Goal: Find specific page/section: Find specific page/section

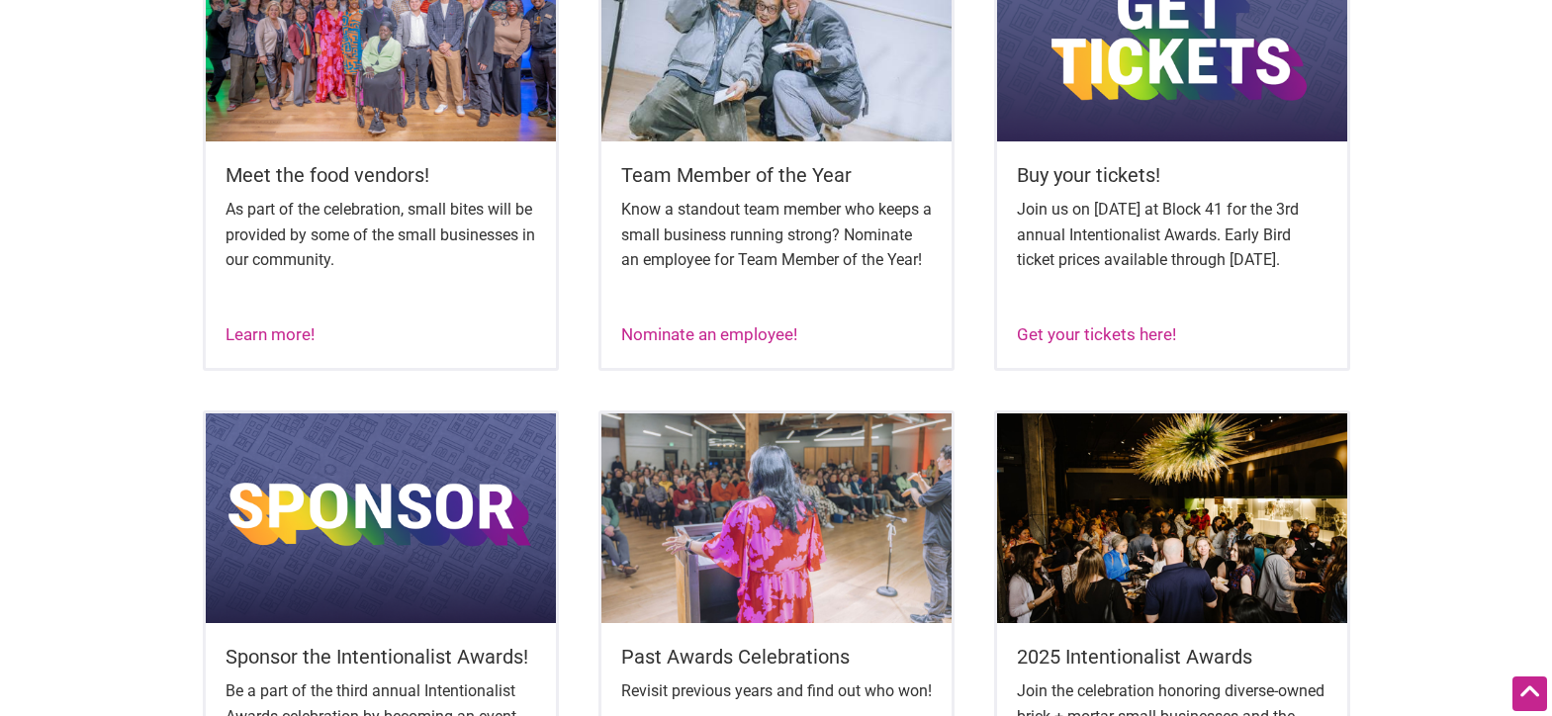
scroll to position [1015, 0]
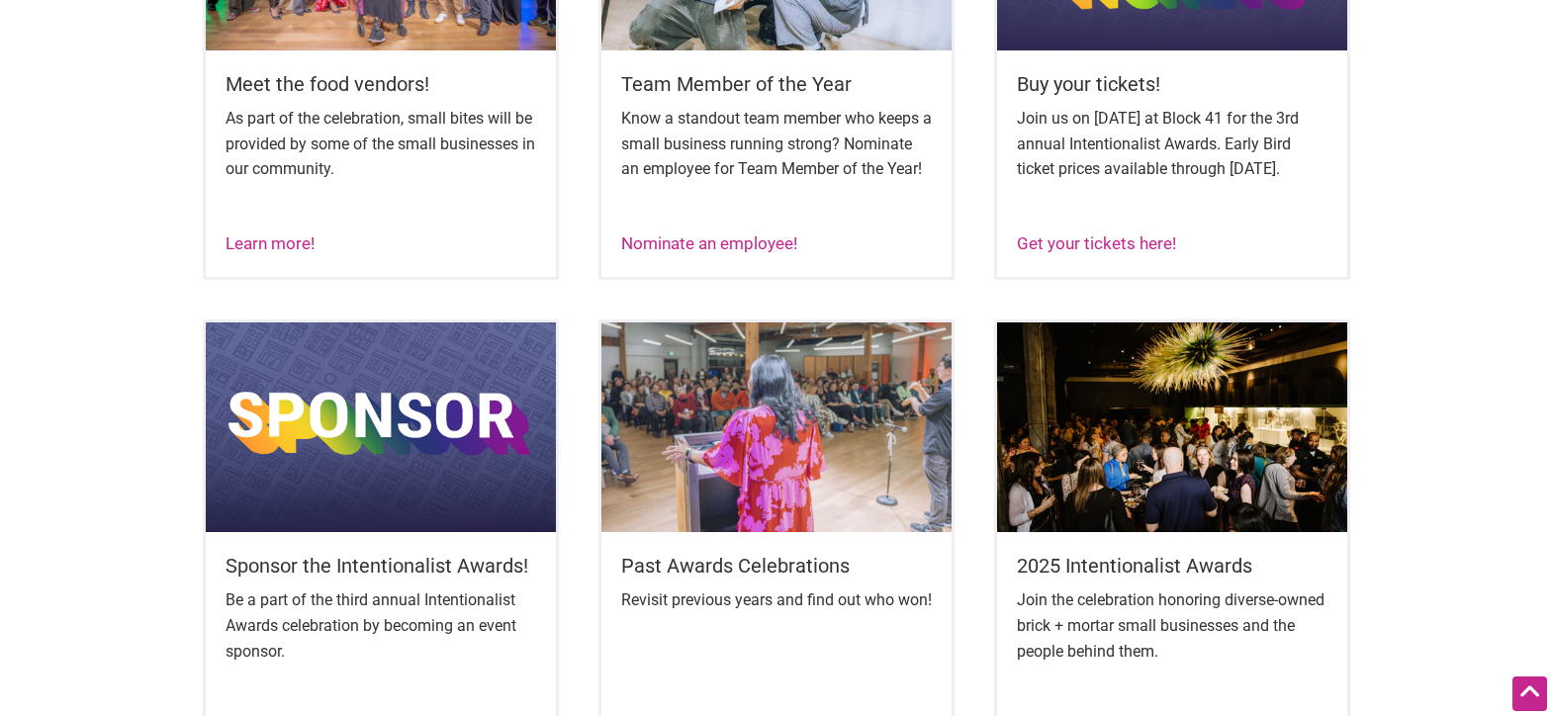
click at [1203, 415] on img at bounding box center [1172, 427] width 350 height 210
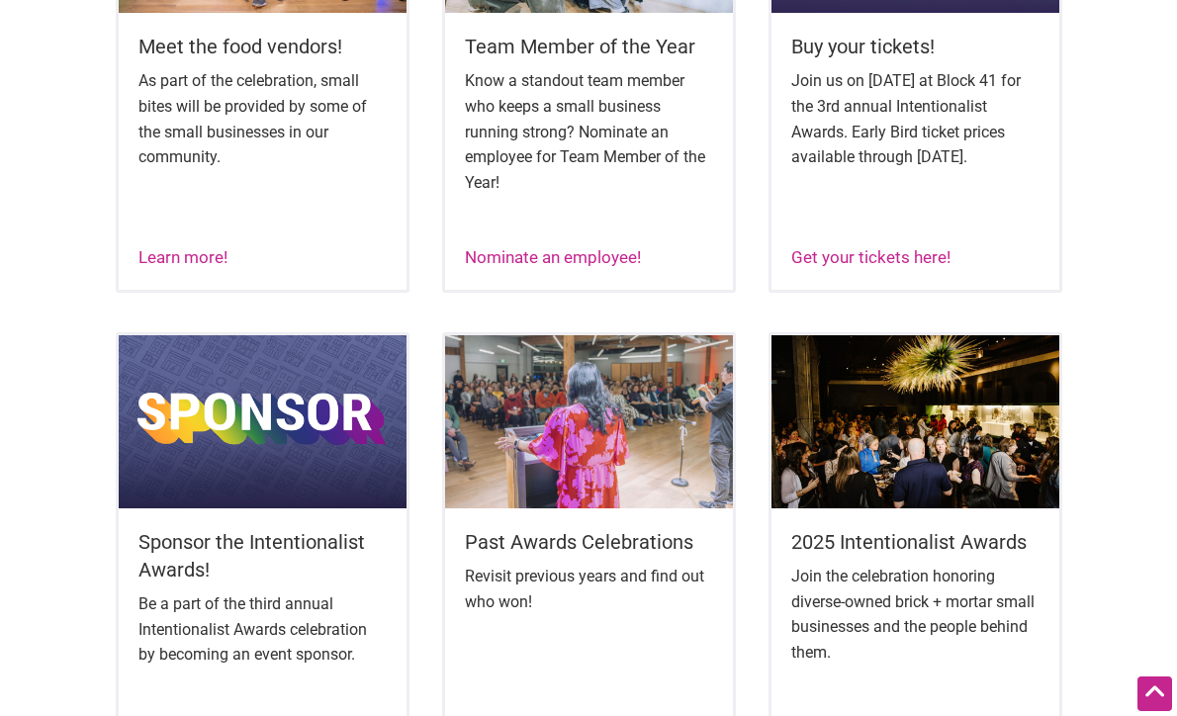
scroll to position [943, 0]
